Goal: Transaction & Acquisition: Purchase product/service

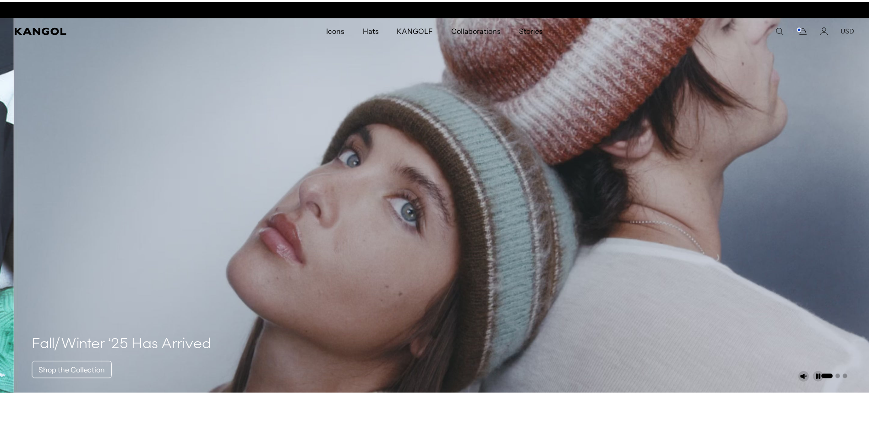
scroll to position [0, 189]
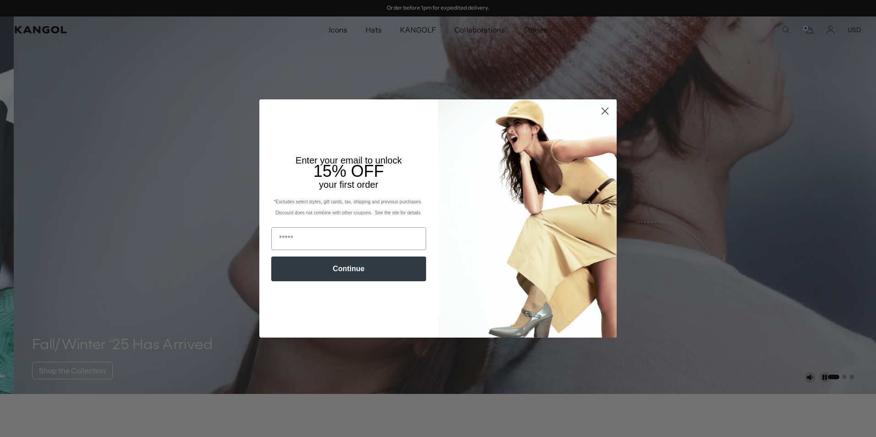
click at [603, 112] on circle "Close dialog" at bounding box center [604, 111] width 15 height 15
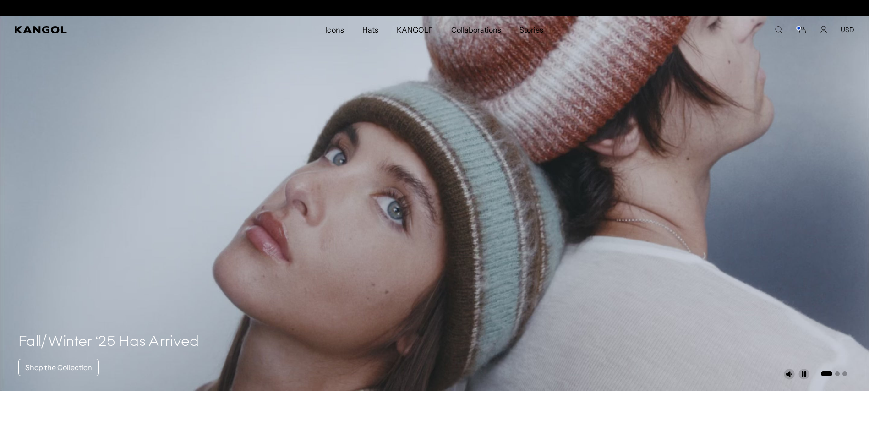
scroll to position [0, 0]
click at [849, 31] on button "USD" at bounding box center [848, 30] width 14 height 8
click at [848, 59] on link "EUR" at bounding box center [847, 60] width 13 height 8
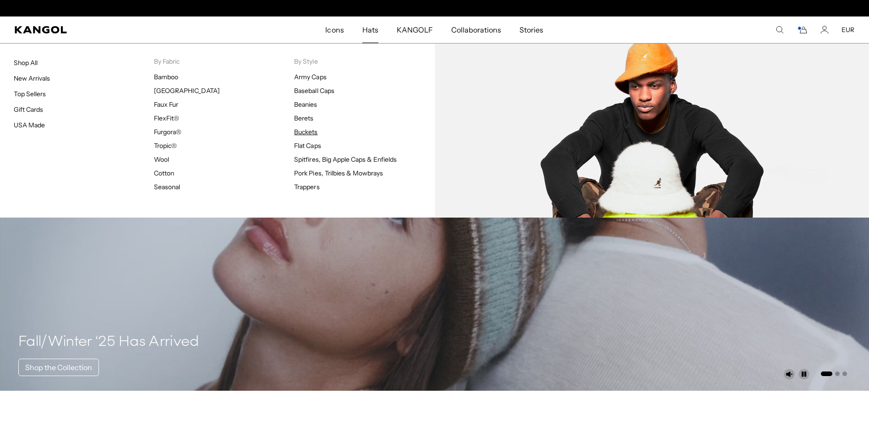
click at [307, 129] on link "Buckets" at bounding box center [305, 132] width 23 height 8
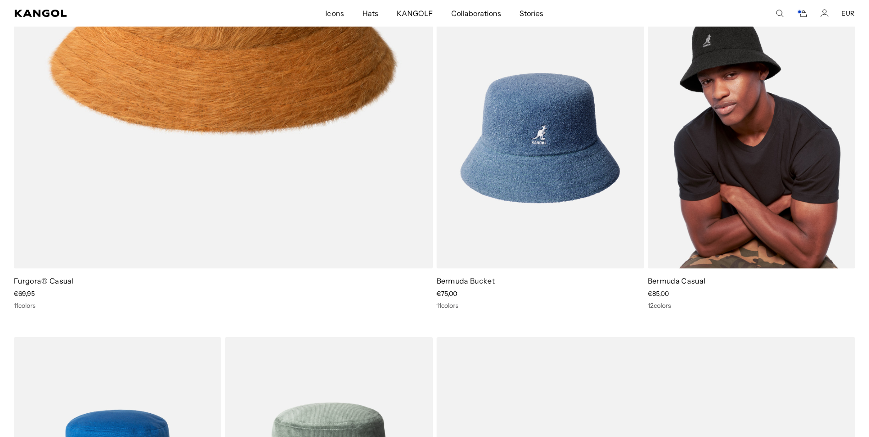
click at [714, 229] on img at bounding box center [752, 138] width 208 height 261
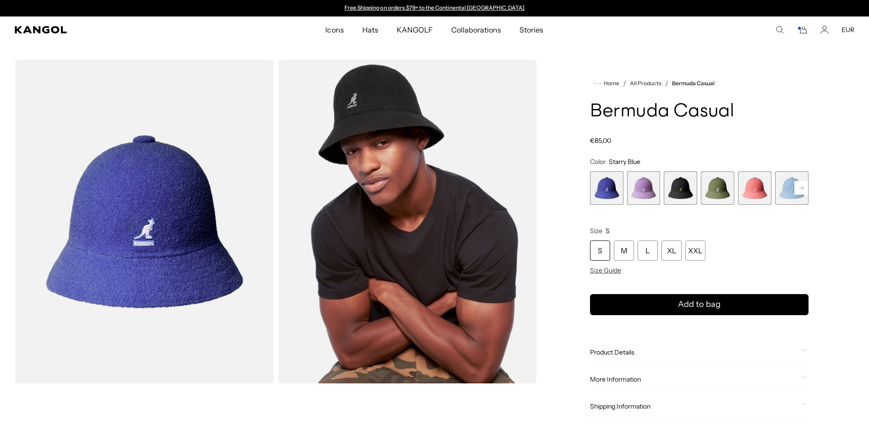
click at [683, 192] on span "3 of 12" at bounding box center [680, 187] width 33 height 33
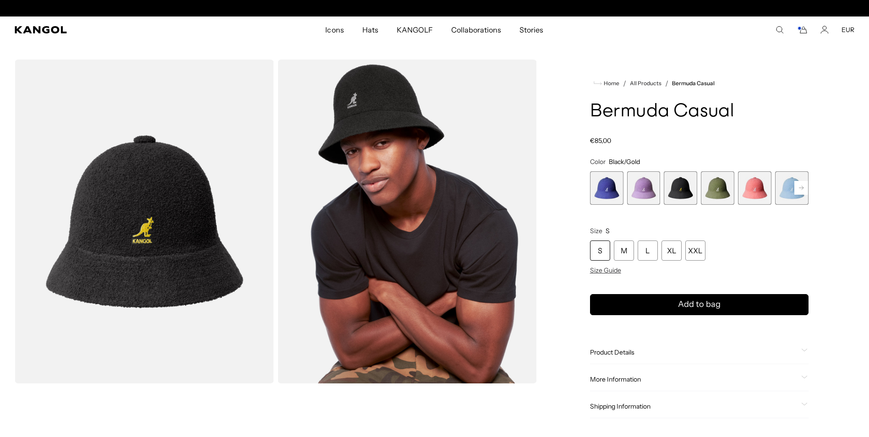
scroll to position [0, 189]
click at [800, 188] on rect at bounding box center [801, 188] width 14 height 14
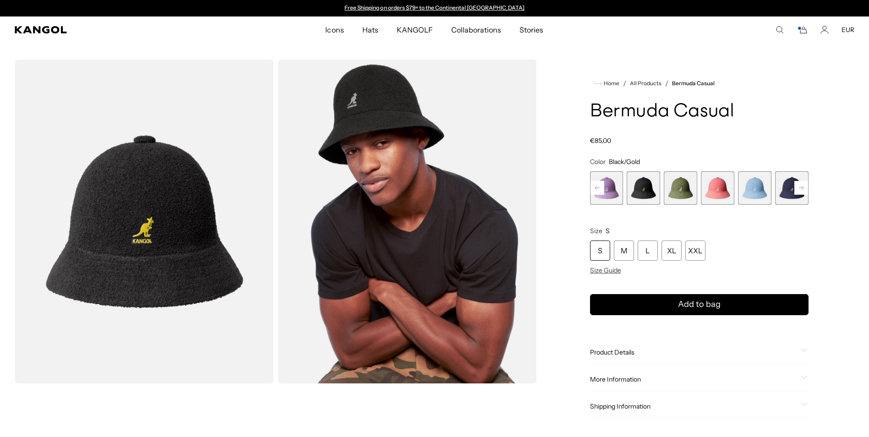
click at [800, 188] on rect at bounding box center [801, 188] width 14 height 14
click at [642, 187] on span "7 of 12" at bounding box center [643, 187] width 33 height 33
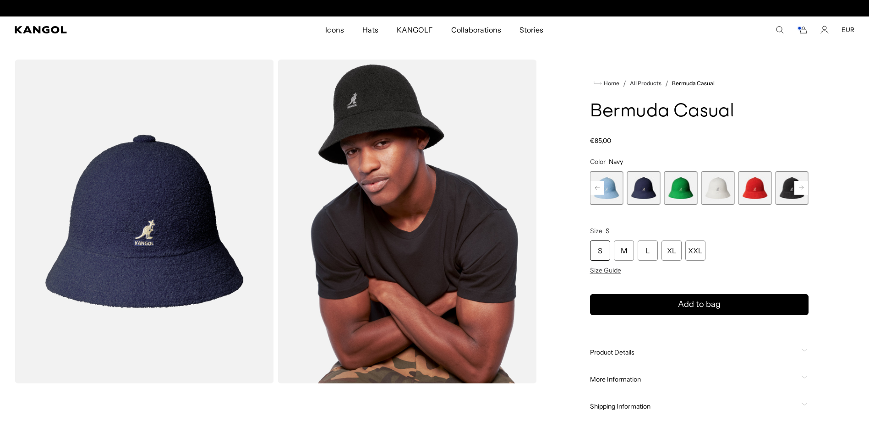
scroll to position [0, 189]
click at [801, 183] on rect at bounding box center [801, 188] width 14 height 14
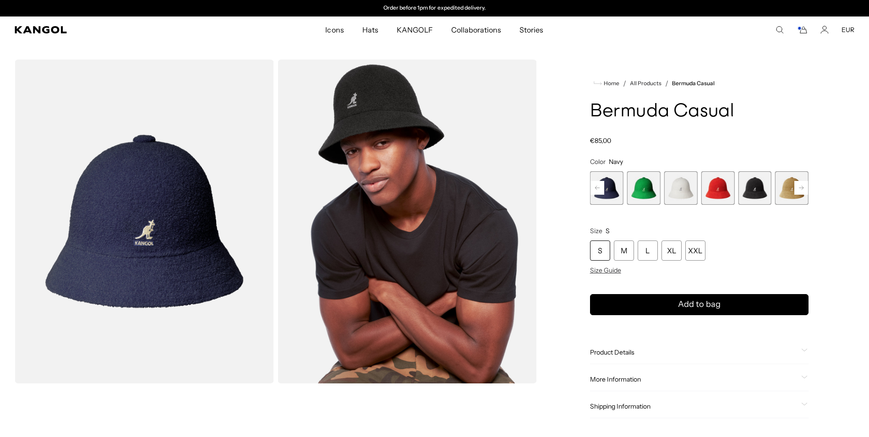
click at [801, 183] on rect at bounding box center [801, 188] width 14 height 14
click at [801, 183] on div "Previous Next Starry Blue Variant sold out or unavailable Digital Lavender Vari…" at bounding box center [699, 187] width 219 height 33
click at [717, 191] on span "10 of 12" at bounding box center [717, 187] width 33 height 33
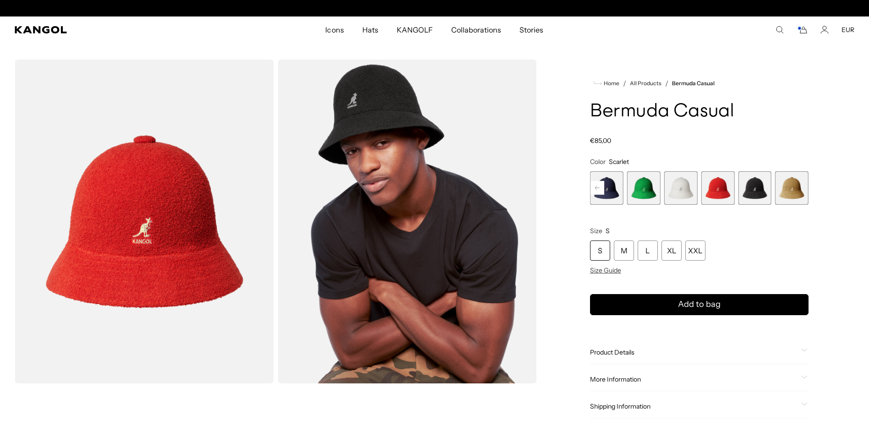
scroll to position [0, 189]
click at [749, 191] on span "11 of 12" at bounding box center [754, 187] width 33 height 33
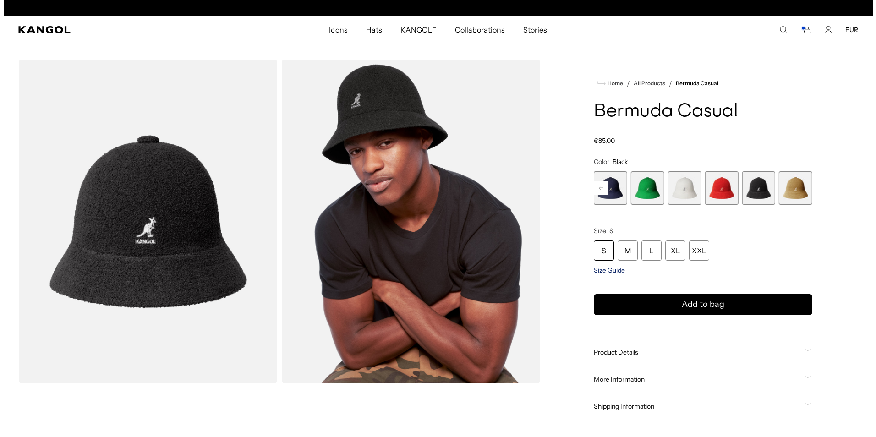
scroll to position [0, 189]
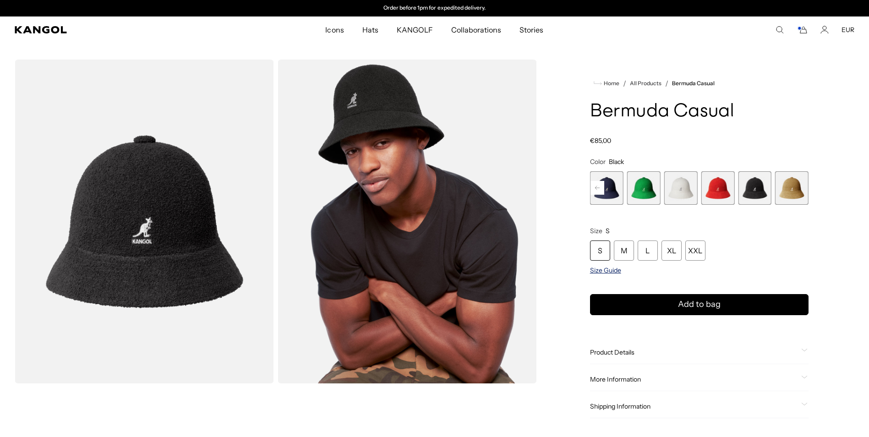
click at [607, 271] on span "Size Guide" at bounding box center [605, 270] width 31 height 8
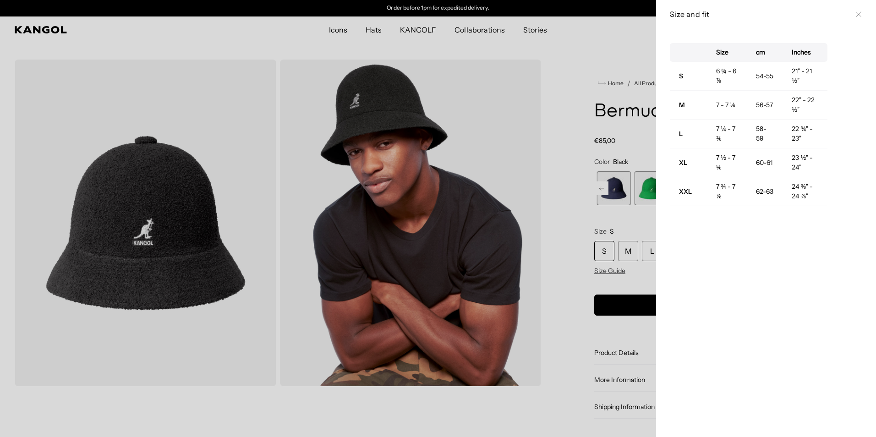
click at [635, 220] on div at bounding box center [438, 218] width 876 height 437
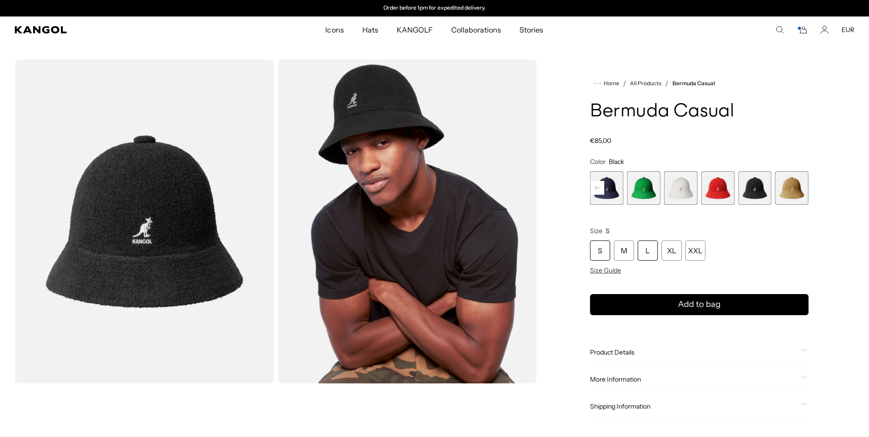
click at [650, 247] on div "L" at bounding box center [648, 251] width 20 height 20
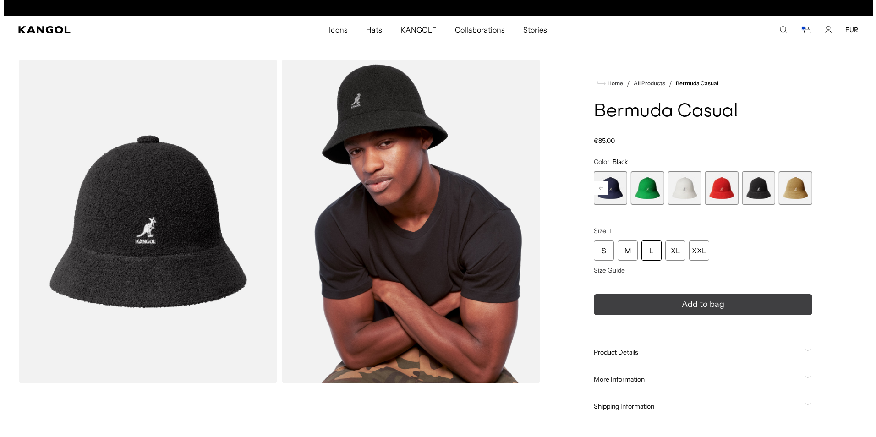
scroll to position [0, 189]
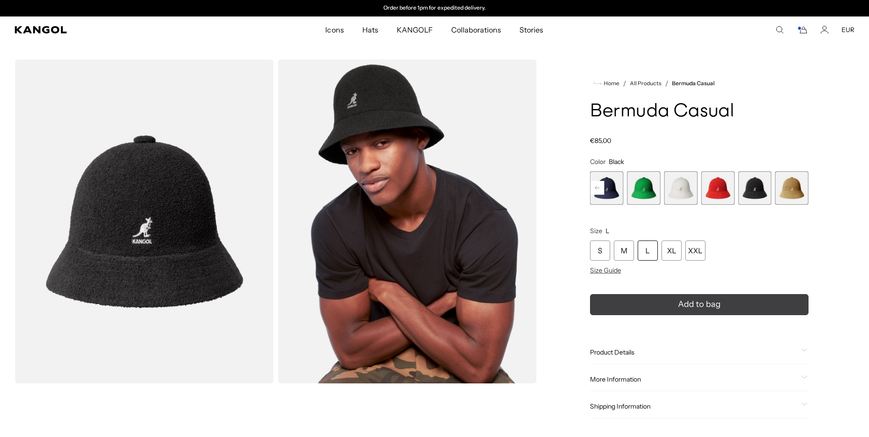
click at [696, 305] on icon "submit" at bounding box center [699, 304] width 16 height 16
